Goal: Navigation & Orientation: Find specific page/section

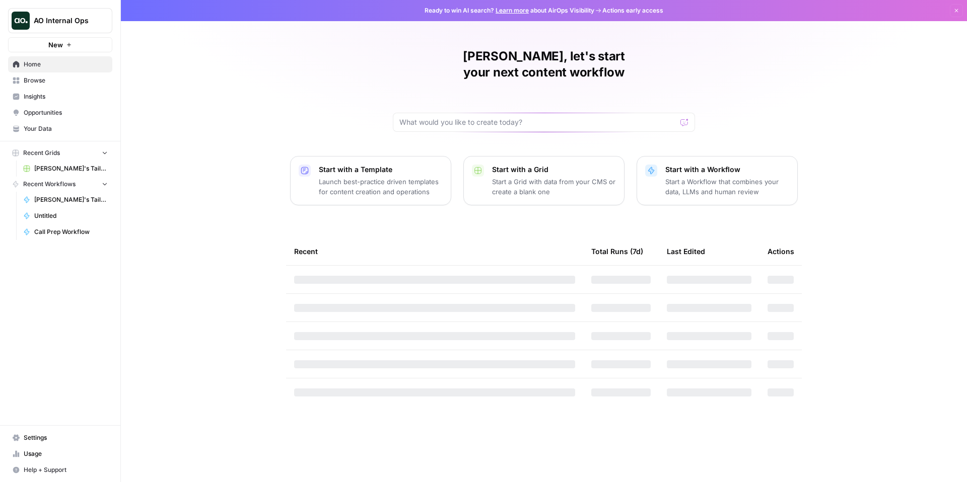
click at [52, 17] on span "AO Internal Ops" at bounding box center [64, 21] width 61 height 10
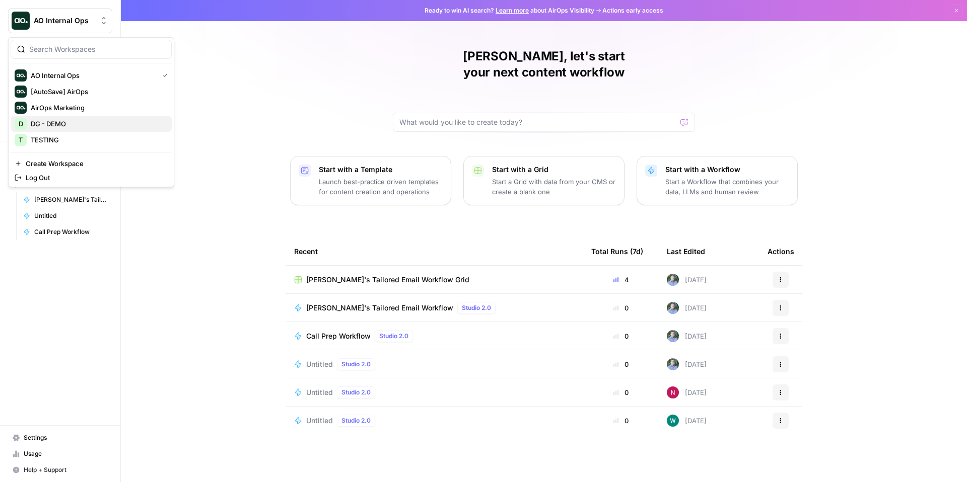
click at [105, 125] on span "DG - DEMO" at bounding box center [97, 124] width 133 height 10
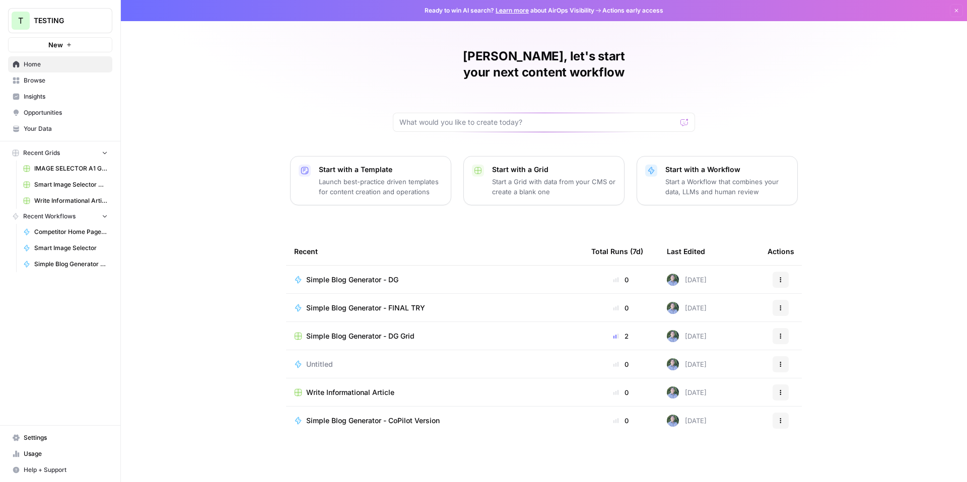
click at [81, 21] on span "TESTING" at bounding box center [64, 21] width 61 height 10
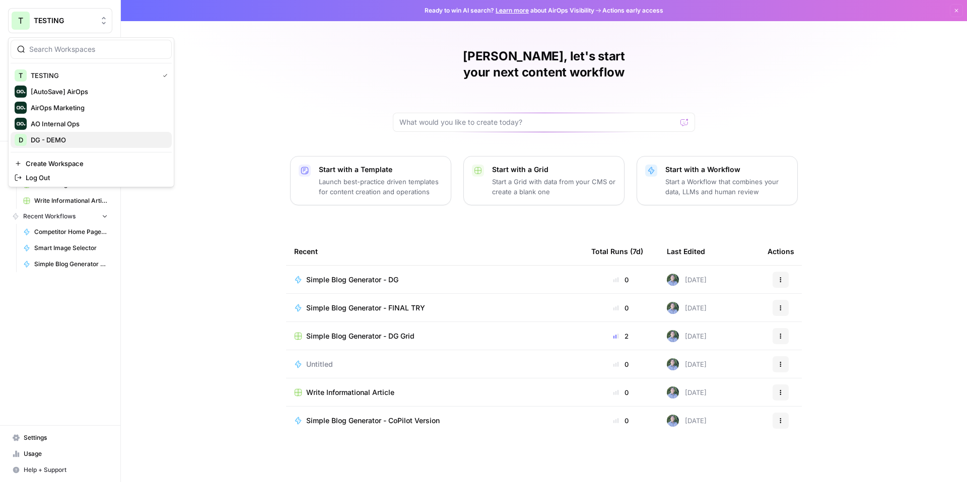
click at [78, 137] on span "DG - DEMO" at bounding box center [97, 140] width 133 height 10
